Goal: Check status: Check status

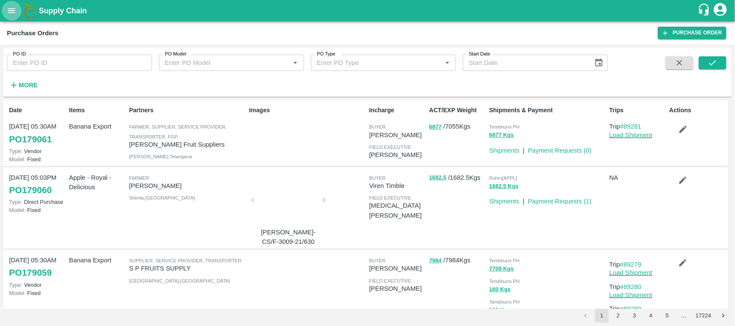
click at [13, 11] on icon "open drawer" at bounding box center [11, 10] width 9 height 9
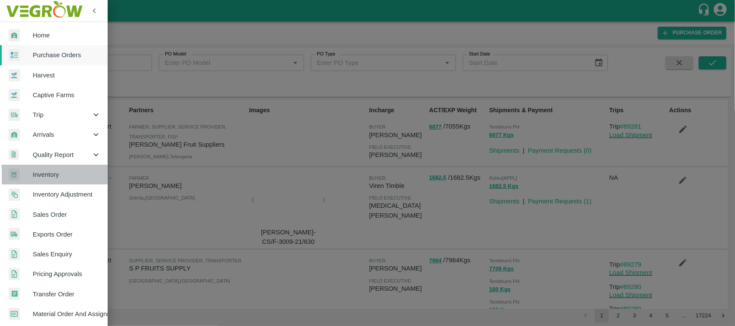
click at [50, 167] on link "Inventory" at bounding box center [54, 175] width 108 height 20
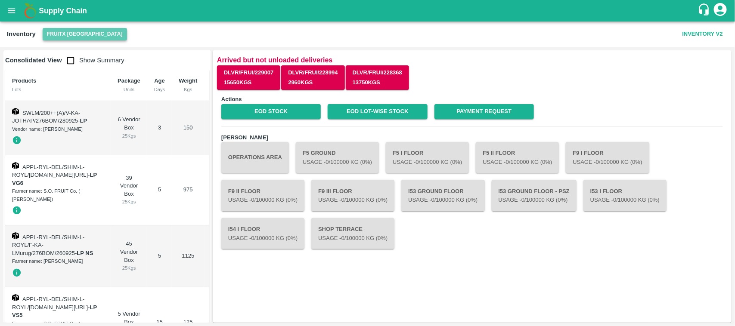
click at [91, 35] on button "FruitX [GEOGRAPHIC_DATA]" at bounding box center [85, 34] width 84 height 12
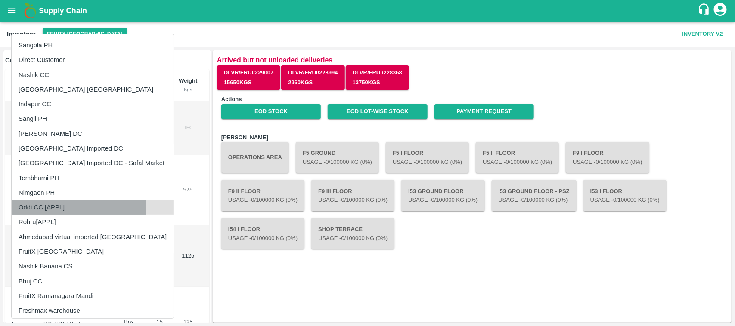
click at [78, 206] on li "Oddi CC [APPL]" at bounding box center [93, 207] width 162 height 15
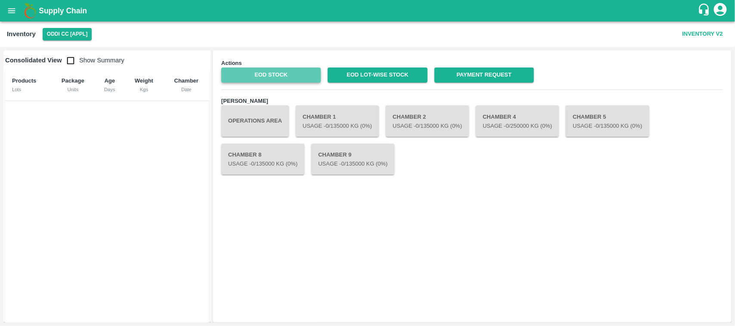
click at [291, 71] on link "EOD Stock" at bounding box center [270, 75] width 99 height 15
click at [291, 74] on link "EOD Stock" at bounding box center [270, 75] width 99 height 15
click at [257, 78] on link "EOD Stock" at bounding box center [270, 75] width 99 height 15
click at [63, 37] on button "Oddi CC [APPL]" at bounding box center [68, 34] width 50 height 12
click at [64, 62] on ul "Sangola PH Direct Customer Nashik CC [GEOGRAPHIC_DATA] [GEOGRAPHIC_DATA] Indapu…" at bounding box center [81, 197] width 121 height 270
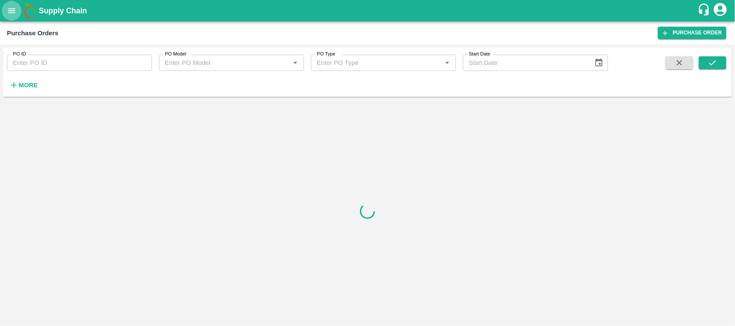
click at [8, 14] on icon "open drawer" at bounding box center [11, 10] width 9 height 9
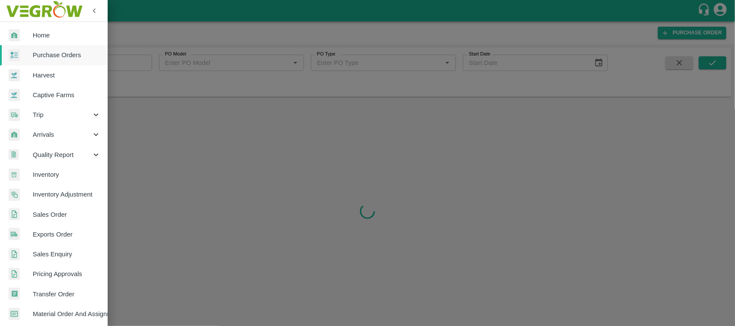
click at [54, 174] on span "Inventory" at bounding box center [67, 174] width 68 height 9
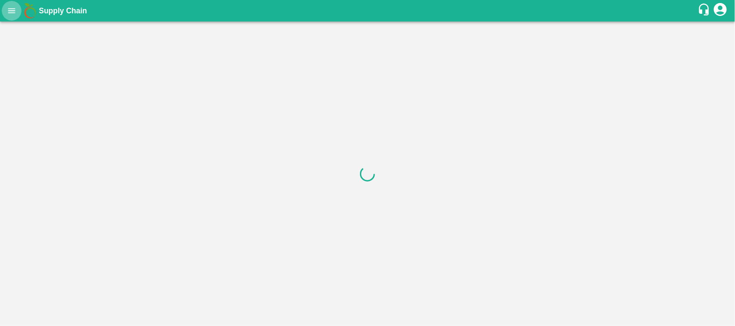
click at [12, 13] on icon "open drawer" at bounding box center [11, 10] width 7 height 5
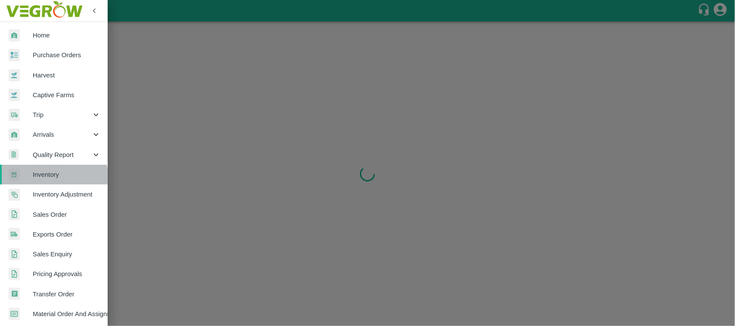
click at [46, 180] on link "Inventory" at bounding box center [54, 175] width 108 height 20
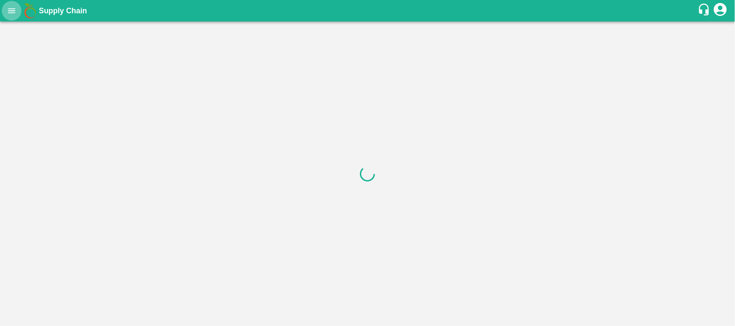
click at [9, 11] on icon "open drawer" at bounding box center [11, 10] width 7 height 5
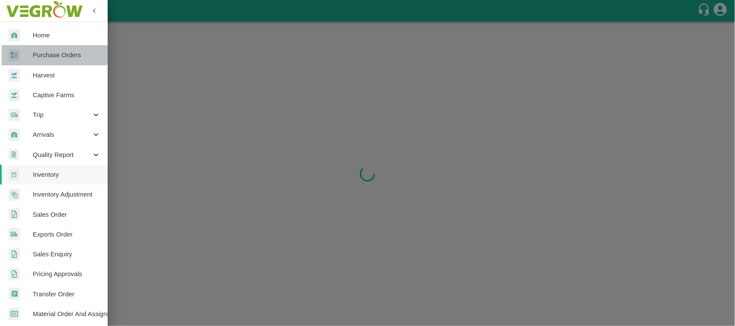
click at [51, 46] on link "Purchase Orders" at bounding box center [54, 55] width 108 height 20
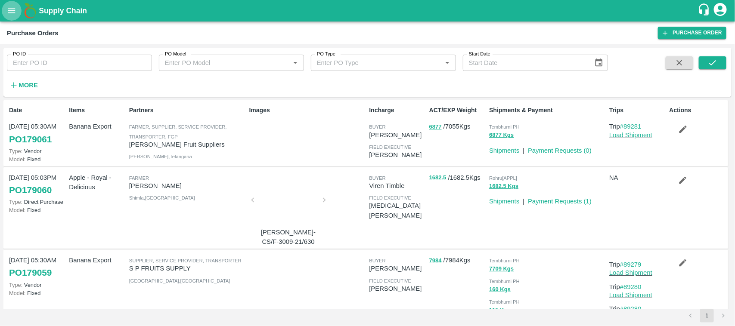
click at [12, 12] on icon "open drawer" at bounding box center [11, 10] width 9 height 9
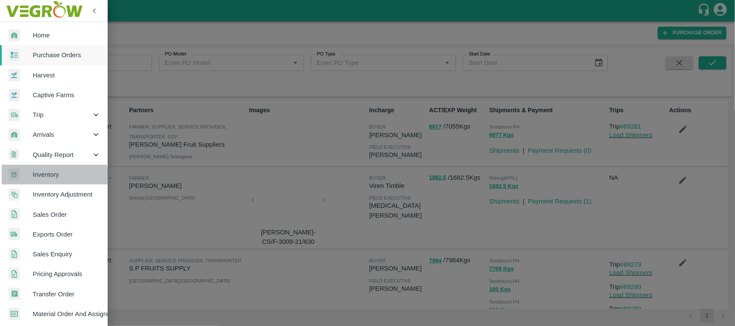
click at [47, 179] on span "Inventory" at bounding box center [67, 174] width 68 height 9
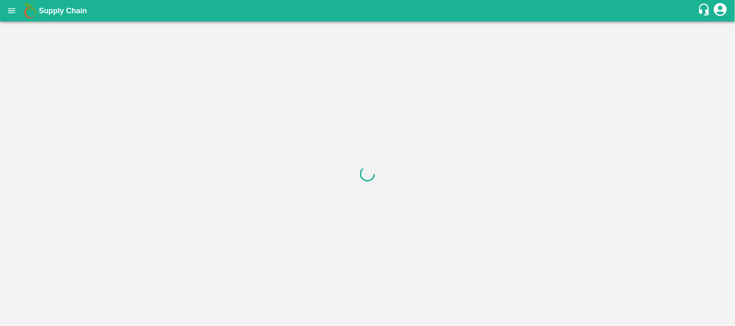
click at [9, 9] on icon "open drawer" at bounding box center [11, 10] width 7 height 5
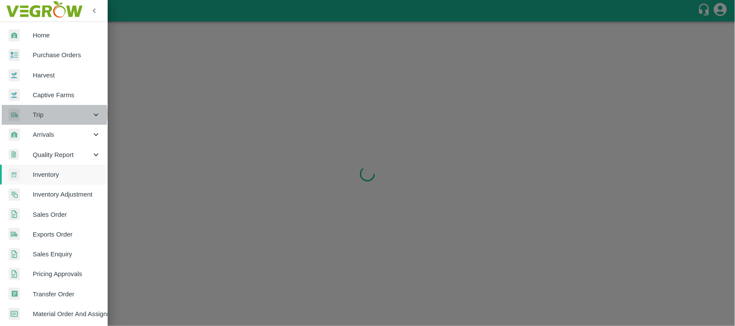
click at [41, 114] on span "Trip" at bounding box center [62, 114] width 59 height 9
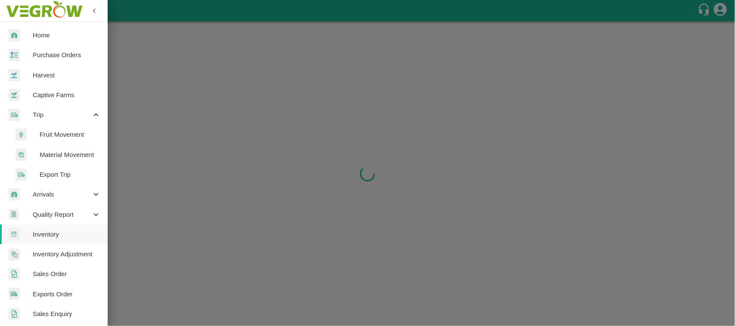
click at [52, 130] on span "Fruit Movement" at bounding box center [70, 134] width 61 height 9
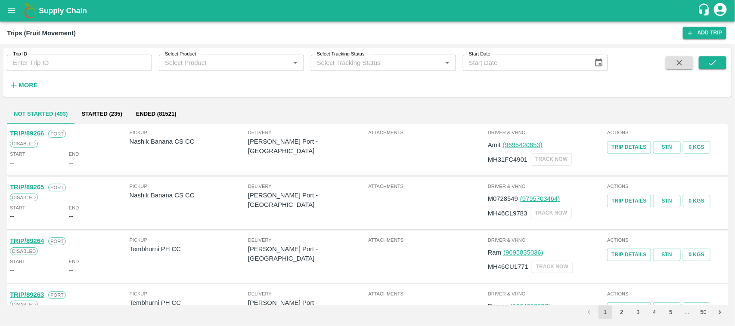
click at [12, 9] on icon "open drawer" at bounding box center [11, 10] width 7 height 5
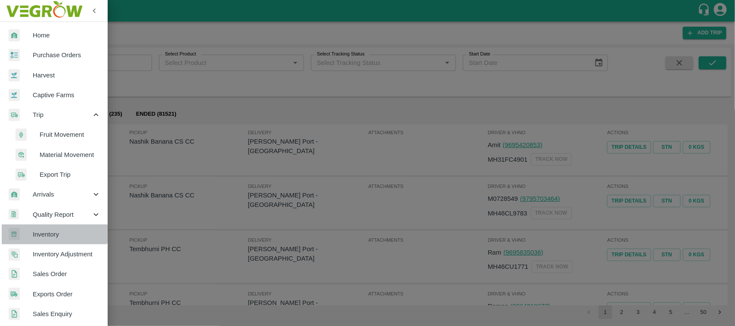
click at [54, 226] on link "Inventory" at bounding box center [54, 235] width 108 height 20
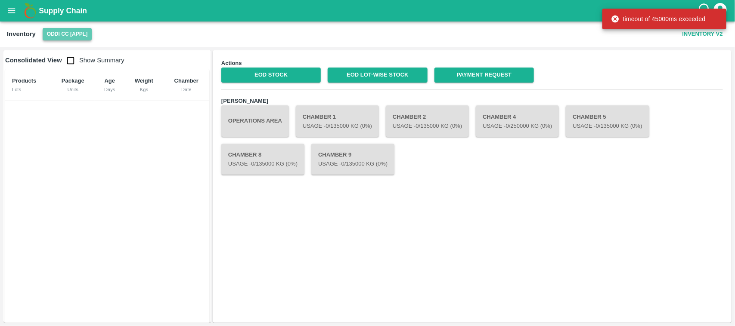
click at [80, 39] on button "Oddi CC [APPL]" at bounding box center [68, 34] width 50 height 12
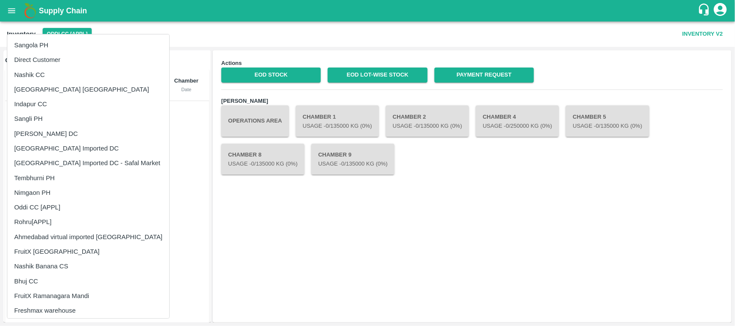
click at [59, 61] on li "Direct Customer" at bounding box center [88, 60] width 162 height 15
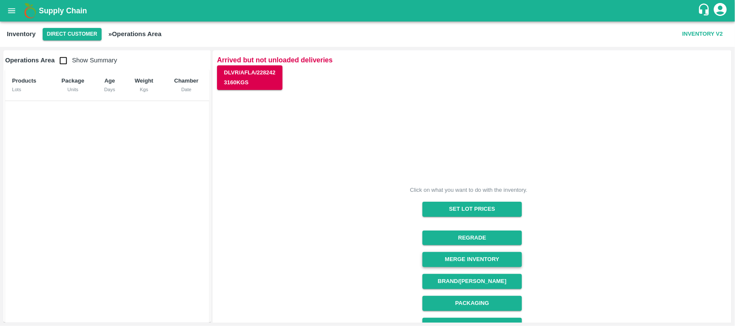
scroll to position [123, 0]
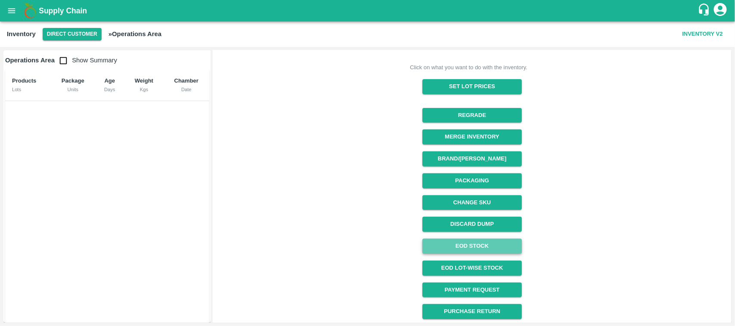
click at [466, 242] on link "EOD Stock" at bounding box center [471, 246] width 99 height 15
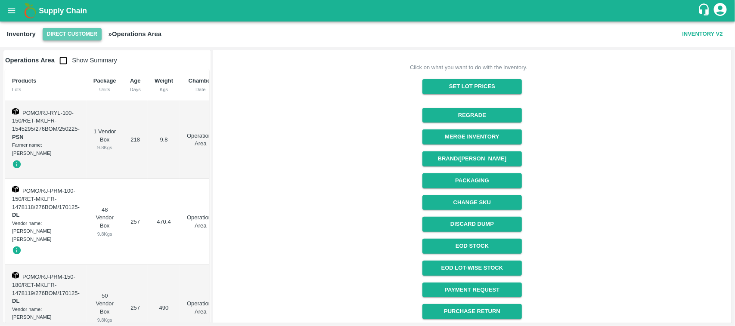
click at [83, 37] on button "Direct Customer" at bounding box center [72, 34] width 59 height 12
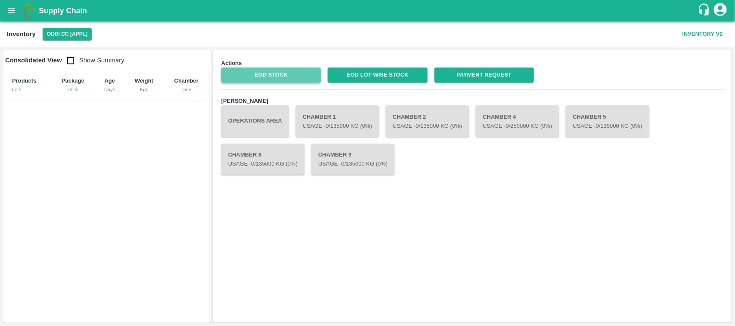
click at [254, 78] on link "EOD Stock" at bounding box center [270, 75] width 99 height 15
click at [282, 72] on link "EOD Stock" at bounding box center [270, 75] width 99 height 15
click at [277, 80] on link "EOD Stock" at bounding box center [270, 75] width 99 height 15
click at [296, 72] on link "EOD Stock" at bounding box center [270, 75] width 99 height 15
